Goal: Communication & Community: Answer question/provide support

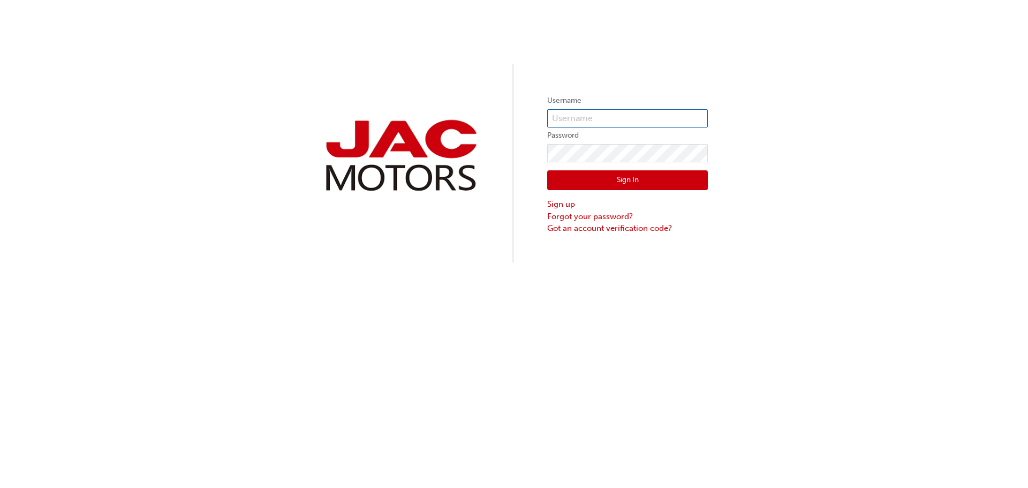
type input "SH933"
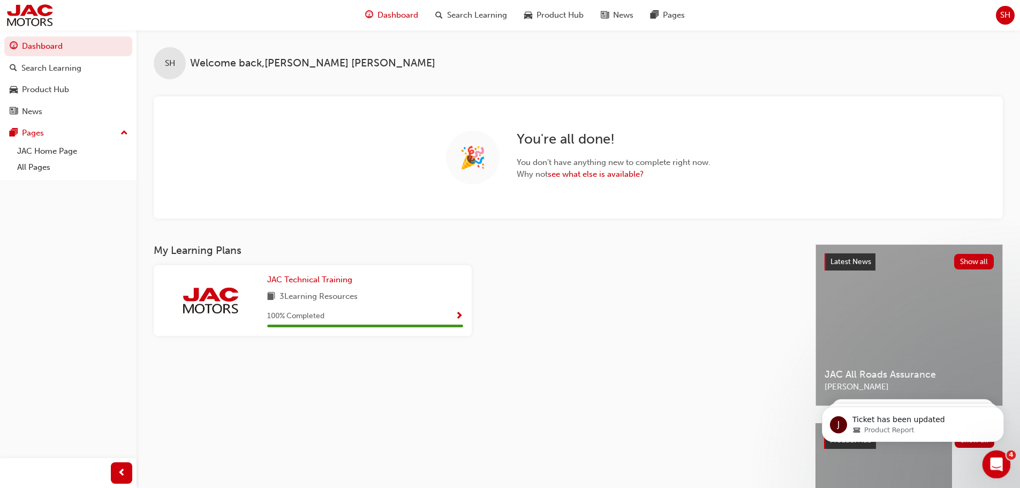
click at [1002, 461] on icon "Open Intercom Messenger" at bounding box center [995, 463] width 18 height 18
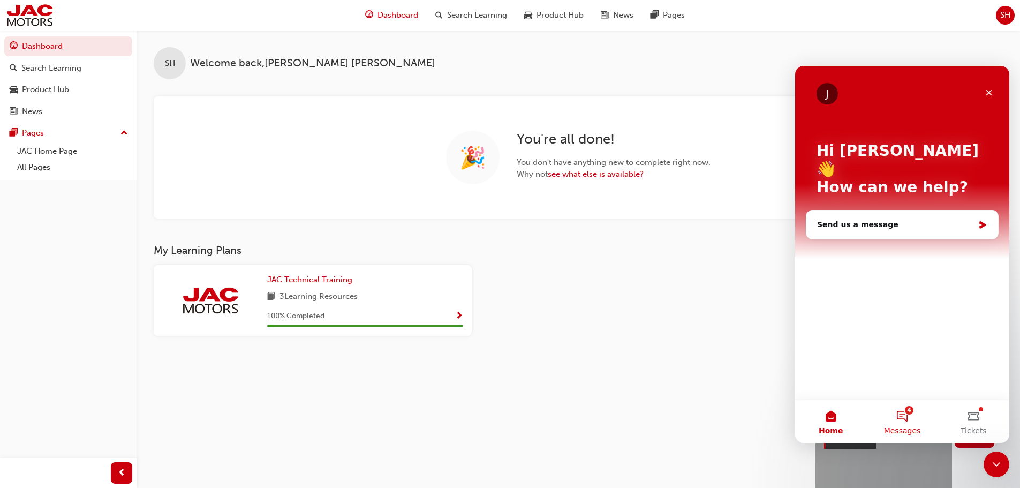
click at [900, 427] on span "Messages" at bounding box center [902, 430] width 37 height 7
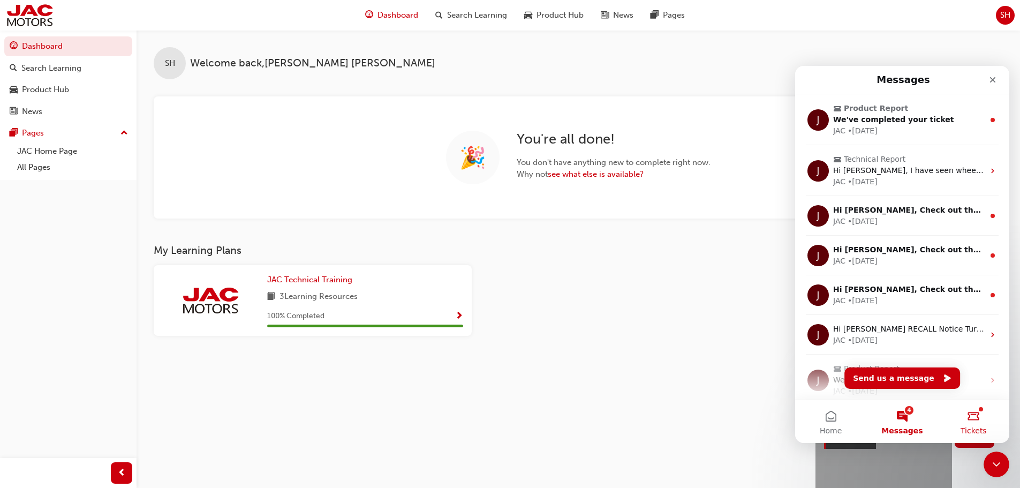
click at [980, 424] on button "Tickets" at bounding box center [973, 421] width 71 height 43
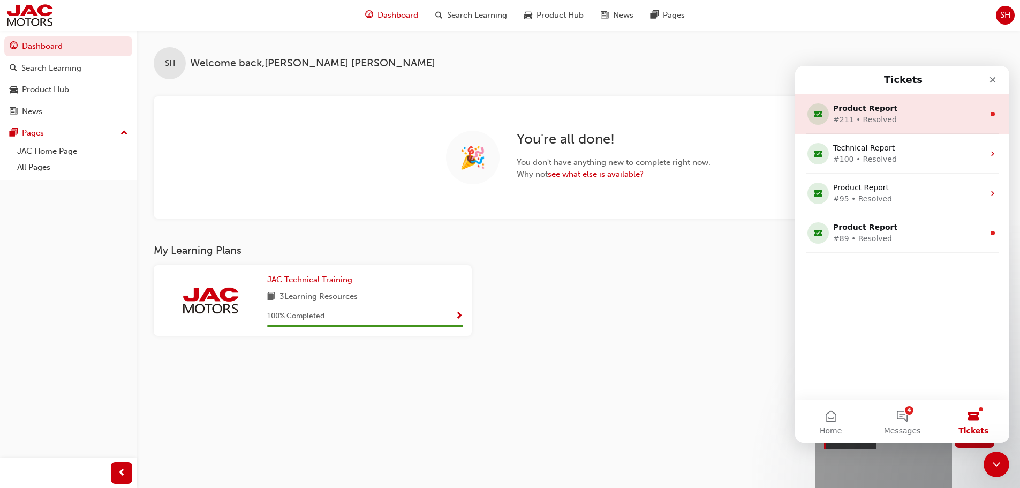
click at [864, 113] on div "Product Report" at bounding box center [900, 108] width 134 height 11
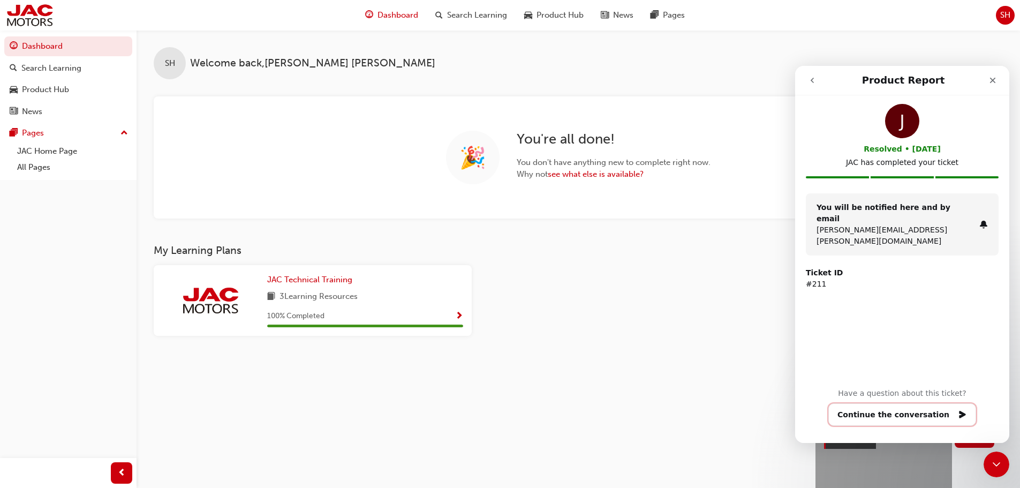
click at [873, 421] on button "Continue the conversation" at bounding box center [902, 414] width 148 height 22
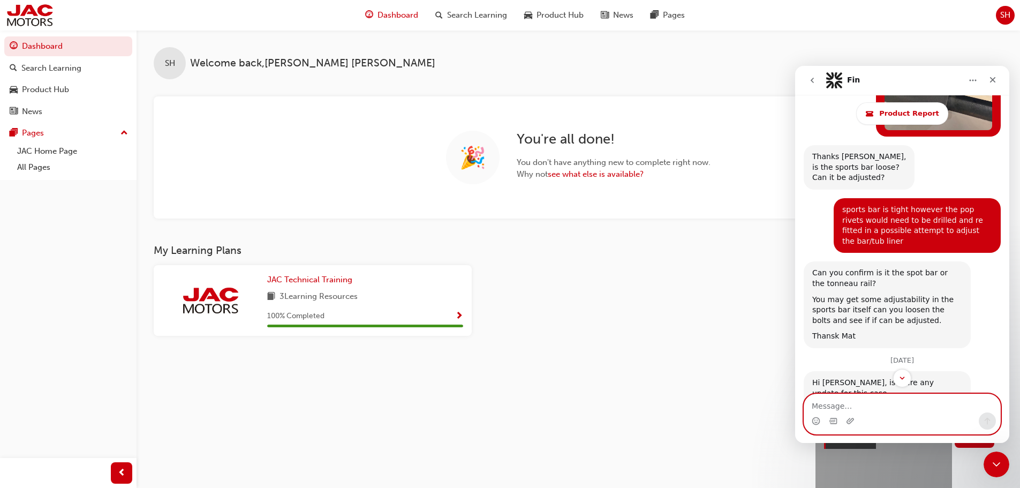
scroll to position [2670, 0]
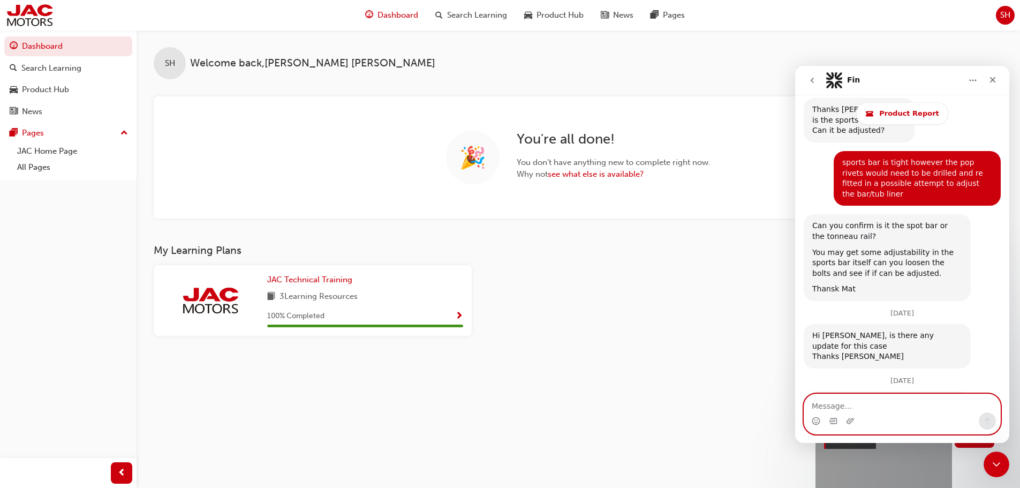
click at [835, 410] on textarea "Message…" at bounding box center [902, 403] width 196 height 18
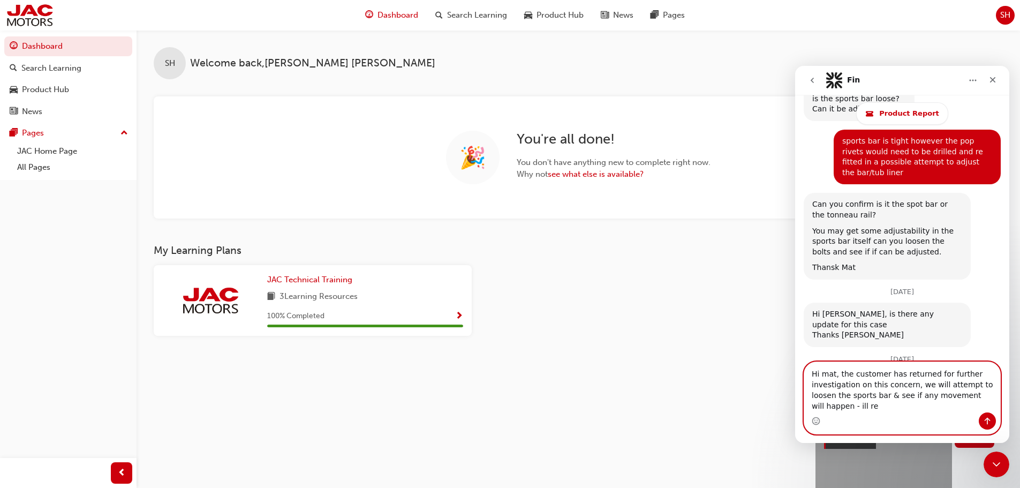
scroll to position [2702, 0]
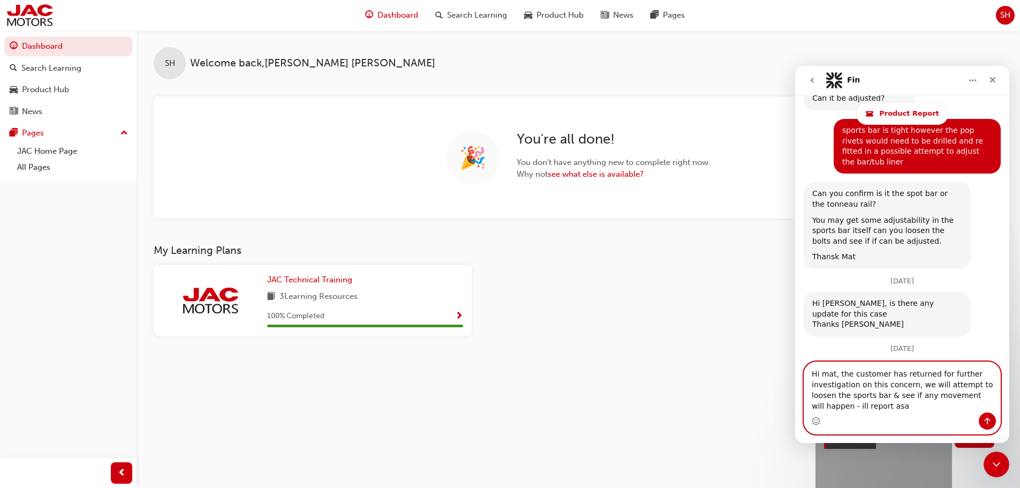
type textarea "Hi mat, the customer has returned for further investigation on this concern, we…"
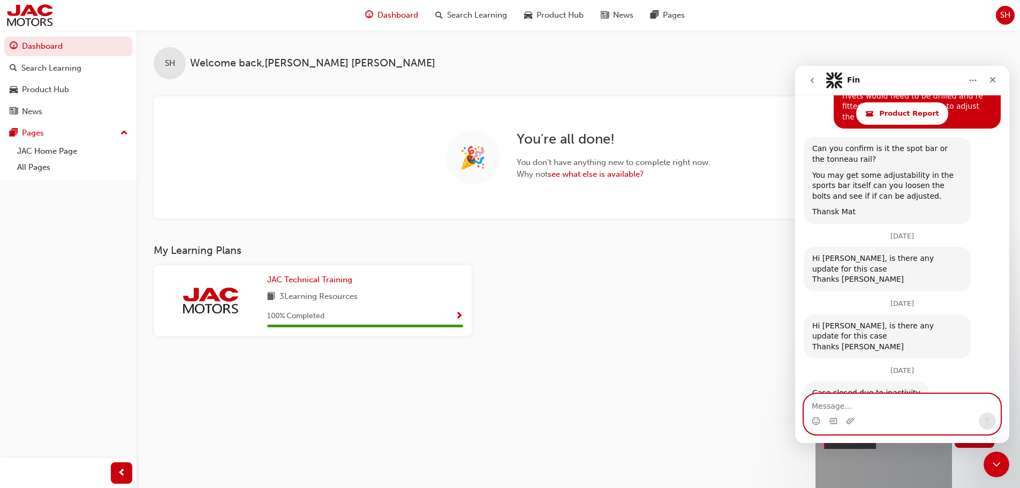
scroll to position [2748, 0]
